Goal: Find specific page/section: Find specific page/section

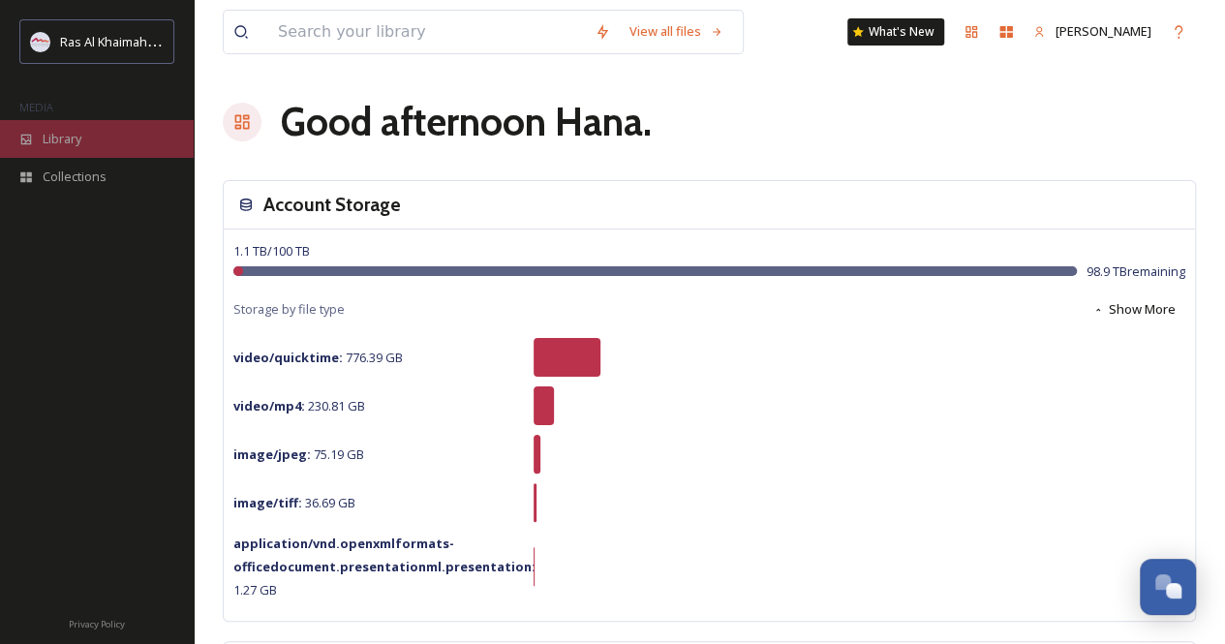
click at [97, 135] on div "Library" at bounding box center [97, 139] width 194 height 38
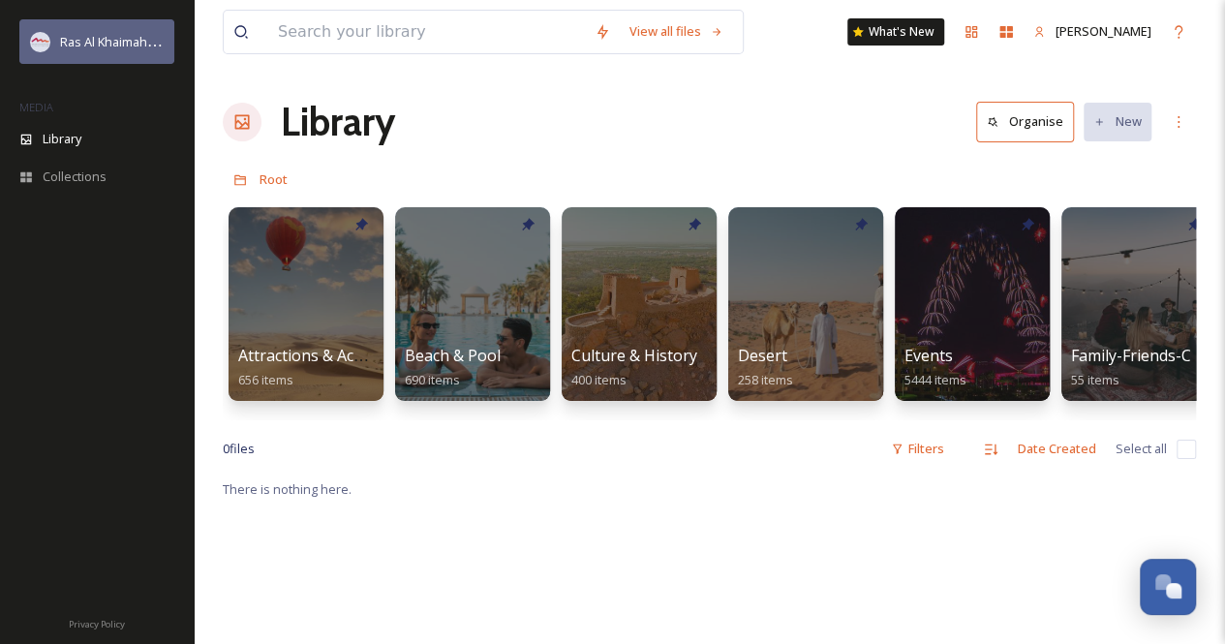
click at [92, 28] on div "Ras Al Khaimah Tourism Development Authority" at bounding box center [96, 41] width 155 height 45
click at [115, 28] on div "Ras Al Khaimah Tourism Development Authority" at bounding box center [96, 41] width 155 height 45
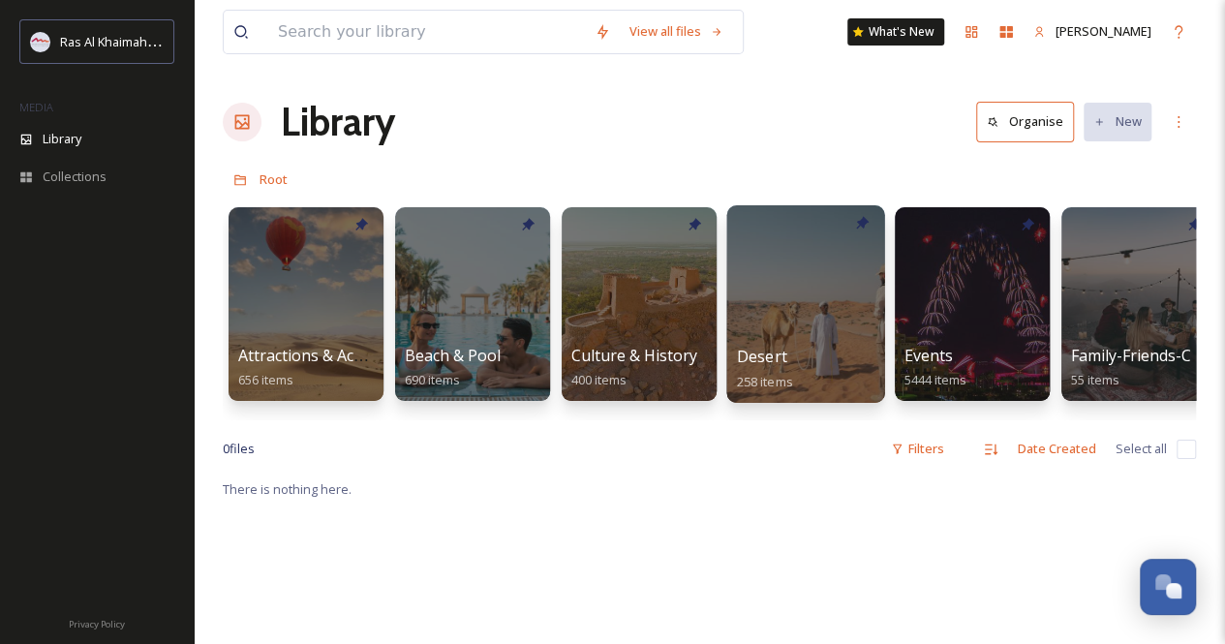
click at [773, 298] on div at bounding box center [805, 304] width 158 height 198
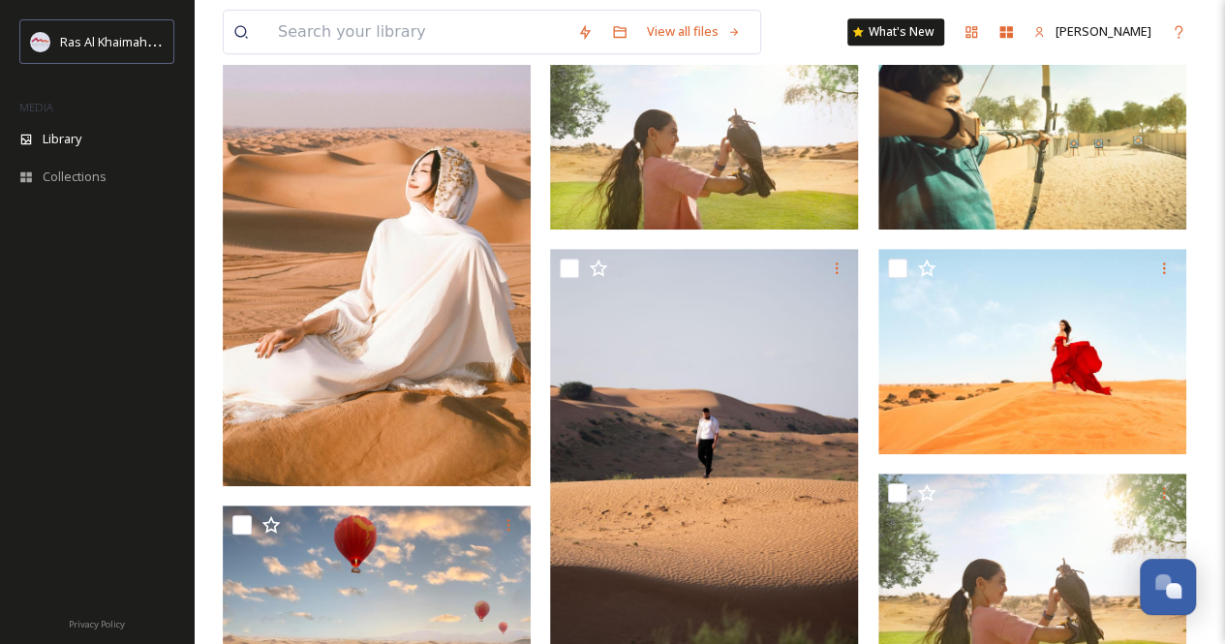
scroll to position [291, 0]
